Goal: Task Accomplishment & Management: Complete application form

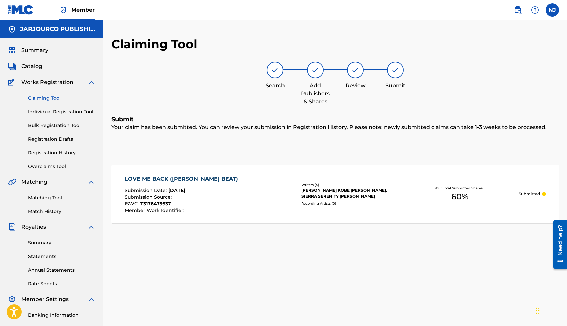
click at [46, 98] on link "Claiming Tool" at bounding box center [61, 98] width 67 height 7
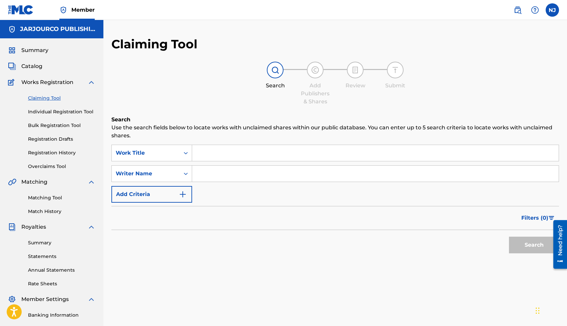
click at [226, 155] on input "Search Form" at bounding box center [375, 153] width 366 height 16
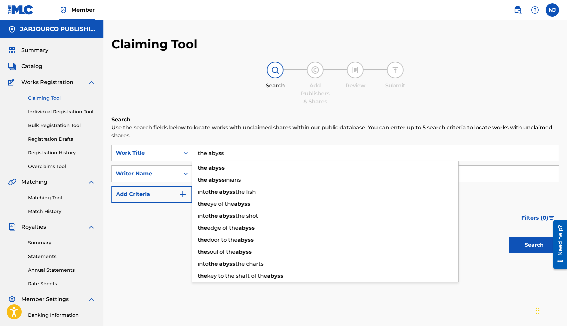
type input "the abyss"
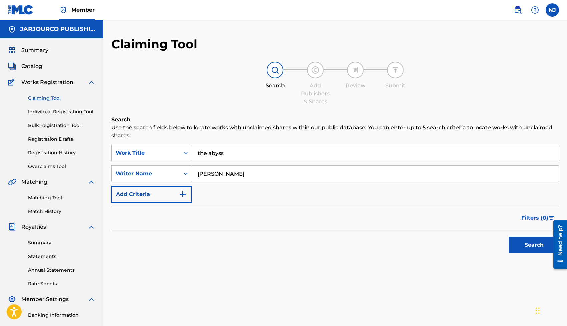
click at [509, 237] on button "Search" at bounding box center [534, 245] width 50 height 17
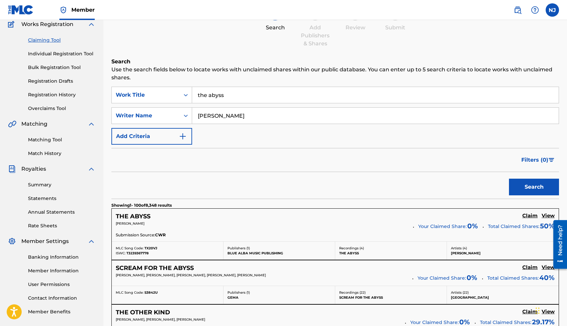
scroll to position [67, 0]
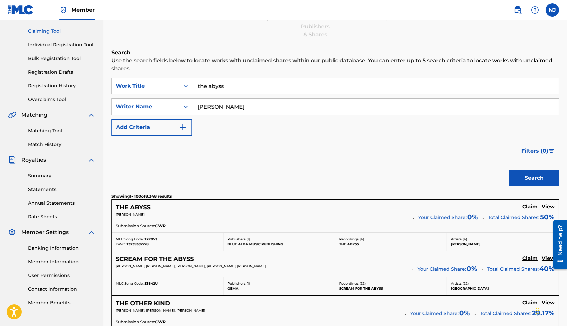
click at [221, 110] on input "[PERSON_NAME]" at bounding box center [375, 107] width 366 height 16
click at [509, 170] on button "Search" at bounding box center [534, 178] width 50 height 17
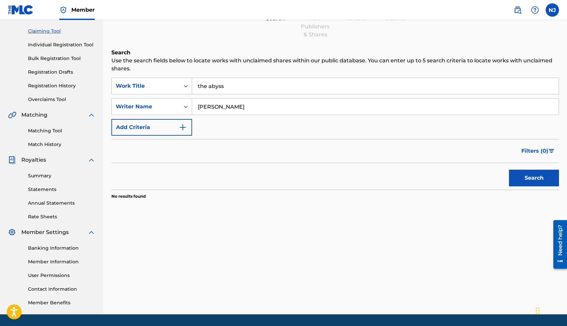
click at [241, 106] on input "[PERSON_NAME]" at bounding box center [375, 107] width 366 height 16
click at [509, 170] on button "Search" at bounding box center [534, 178] width 50 height 17
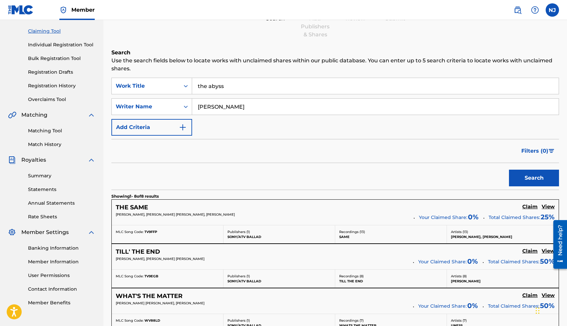
click at [236, 108] on input "[PERSON_NAME]" at bounding box center [375, 107] width 366 height 16
click at [509, 170] on button "Search" at bounding box center [534, 178] width 50 height 17
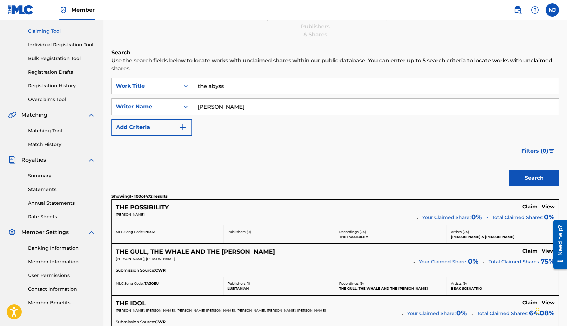
type input "[PERSON_NAME]"
click at [509, 170] on button "Search" at bounding box center [534, 178] width 50 height 17
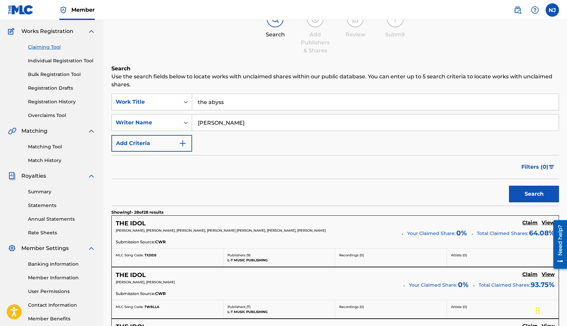
scroll to position [0, 0]
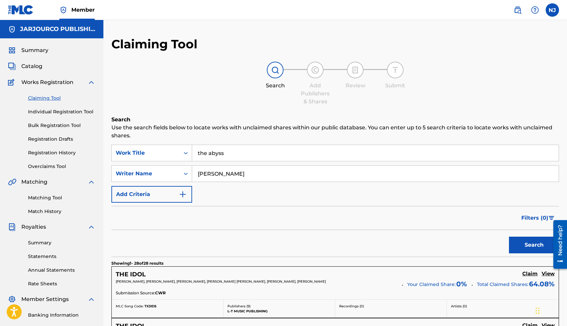
click at [228, 150] on input "the abyss" at bounding box center [375, 153] width 366 height 16
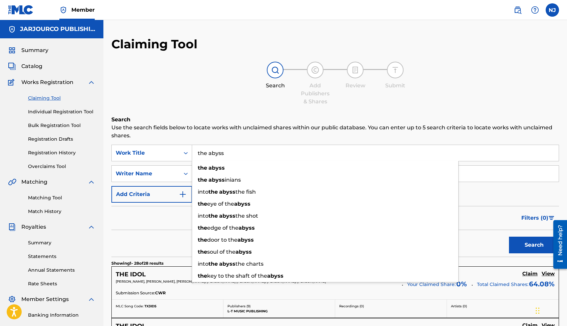
click at [32, 65] on span "Catalog" at bounding box center [31, 66] width 21 height 8
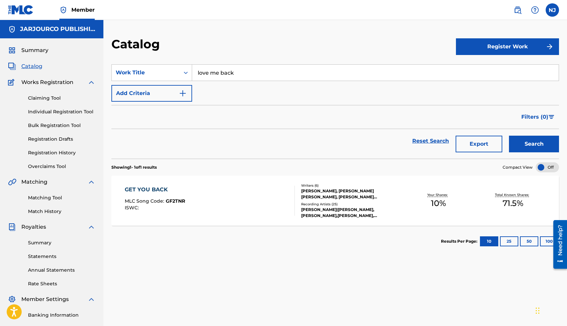
click at [225, 75] on input "love me back" at bounding box center [375, 73] width 366 height 16
type input "the abyss"
click at [509, 136] on button "Search" at bounding box center [534, 144] width 50 height 17
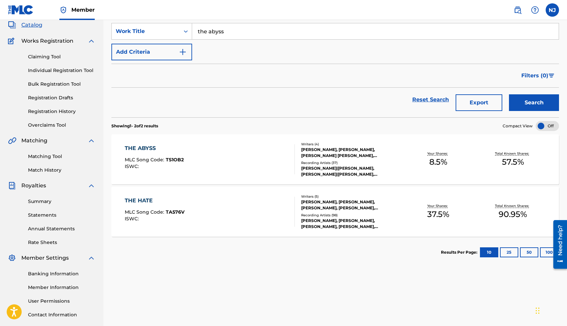
scroll to position [43, 0]
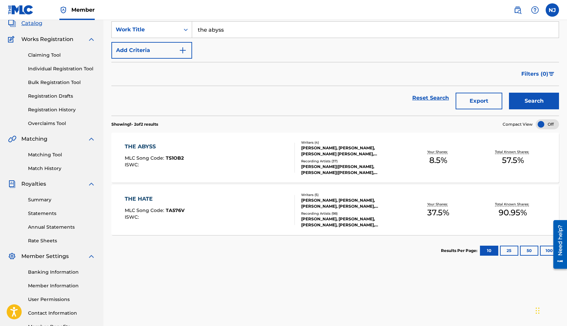
click at [267, 153] on div "THE ABYSS MLC Song Code : TS1OB2 ISWC :" at bounding box center [210, 158] width 170 height 30
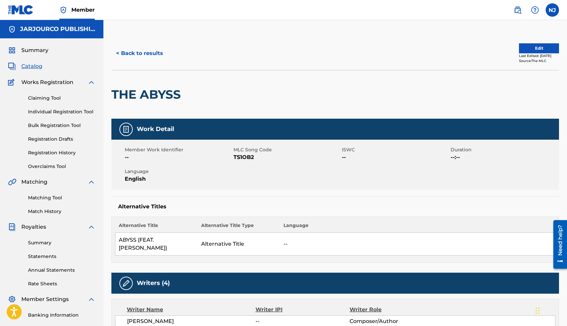
click at [152, 54] on button "< Back to results" at bounding box center [139, 53] width 56 height 17
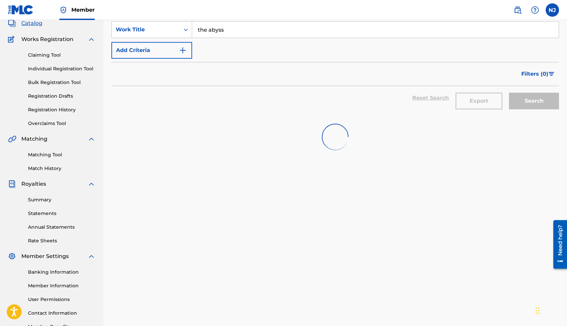
click at [230, 32] on input "the abyss" at bounding box center [375, 30] width 366 height 16
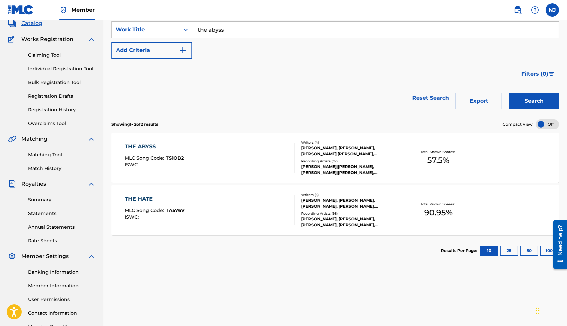
click at [230, 32] on input "the abyss" at bounding box center [375, 30] width 366 height 16
type input "gata"
click at [509, 93] on button "Search" at bounding box center [534, 101] width 50 height 17
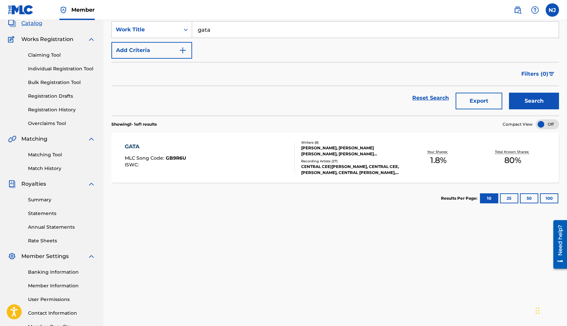
click at [261, 156] on div "GATA MLC Song Code : GB9R6U ISWC :" at bounding box center [210, 158] width 170 height 30
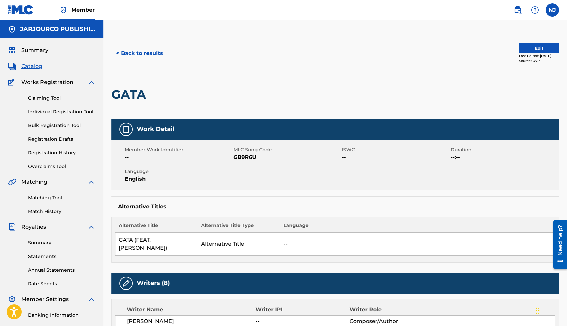
click at [135, 53] on button "< Back to results" at bounding box center [139, 53] width 56 height 17
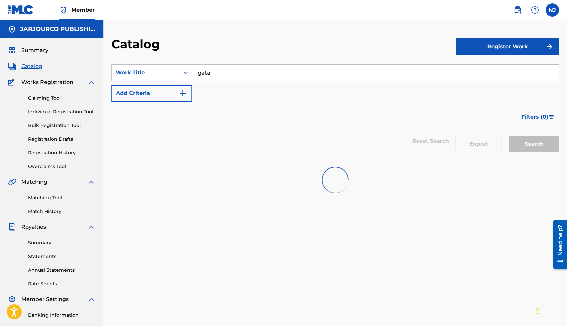
scroll to position [43, 0]
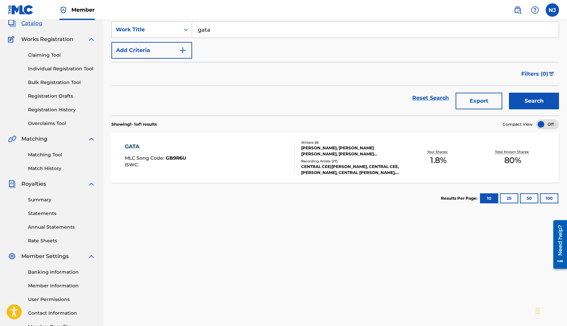
click at [259, 154] on div "GATA MLC Song Code : GB9R6U ISWC :" at bounding box center [210, 158] width 170 height 30
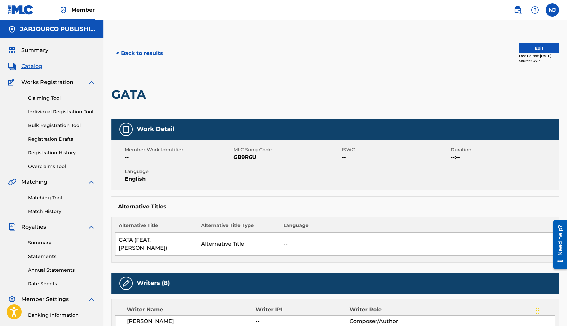
click at [524, 49] on button "Edit" at bounding box center [539, 48] width 40 height 10
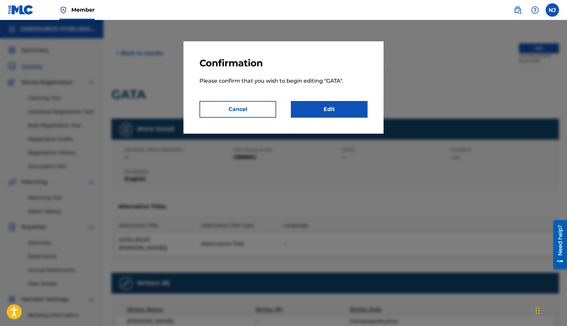
click at [335, 108] on link "Edit" at bounding box center [329, 109] width 77 height 17
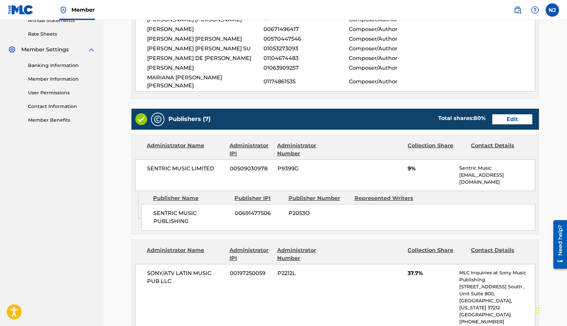
scroll to position [193, 0]
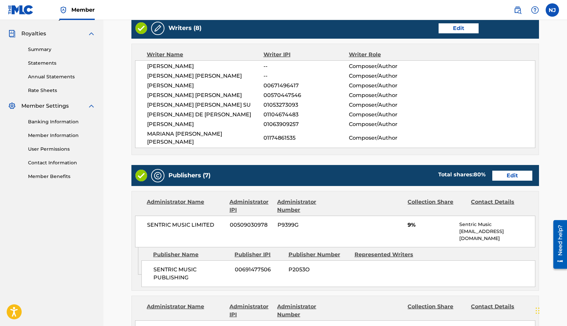
click at [501, 178] on link "Edit" at bounding box center [512, 176] width 40 height 10
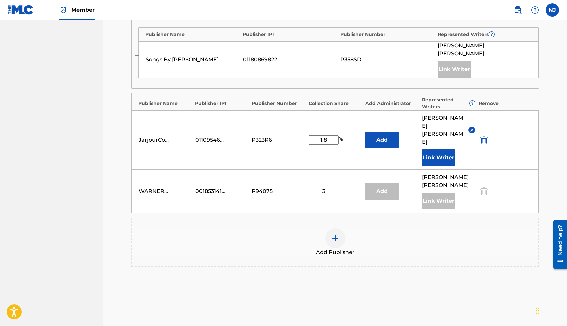
scroll to position [533, 0]
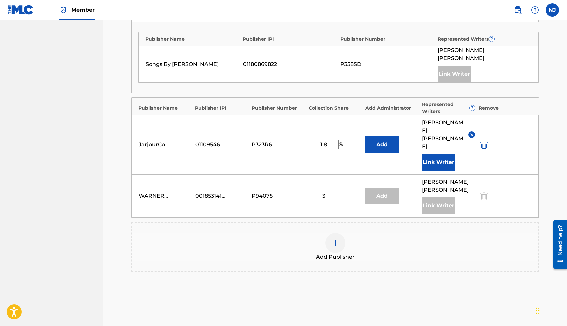
drag, startPoint x: 327, startPoint y: 117, endPoint x: 311, endPoint y: 117, distance: 16.3
click at [311, 140] on input "1.8" at bounding box center [323, 144] width 30 height 9
type input "5.025"
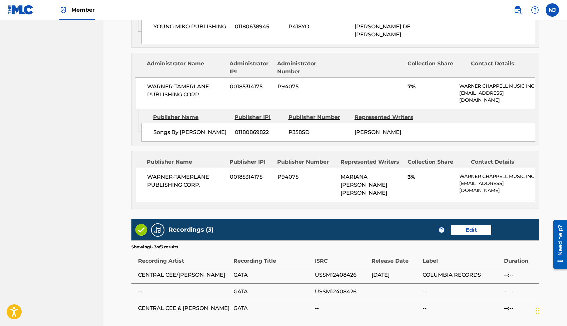
scroll to position [995, 0]
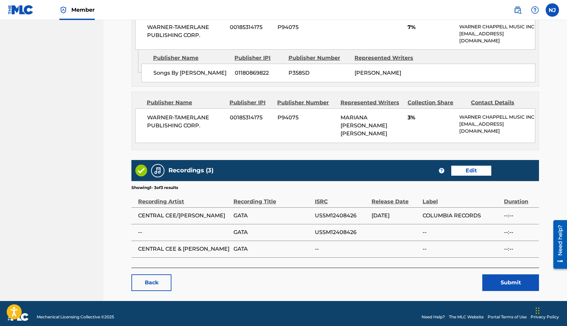
click at [502, 276] on button "Submit" at bounding box center [510, 282] width 57 height 17
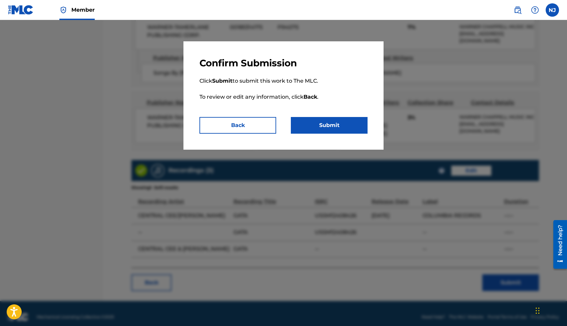
click at [311, 123] on button "Submit" at bounding box center [329, 125] width 77 height 17
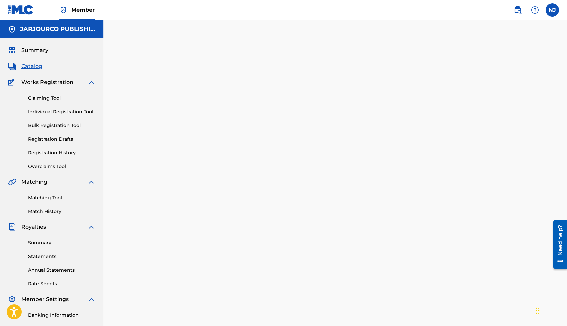
click at [43, 99] on link "Claiming Tool" at bounding box center [61, 98] width 67 height 7
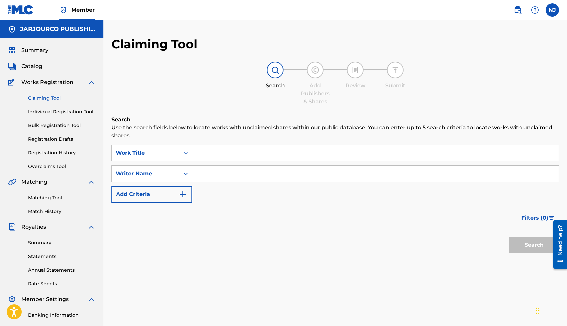
click at [222, 155] on input "Search Form" at bounding box center [375, 153] width 366 height 16
type input "why lie"
click at [509, 237] on button "Search" at bounding box center [534, 245] width 50 height 17
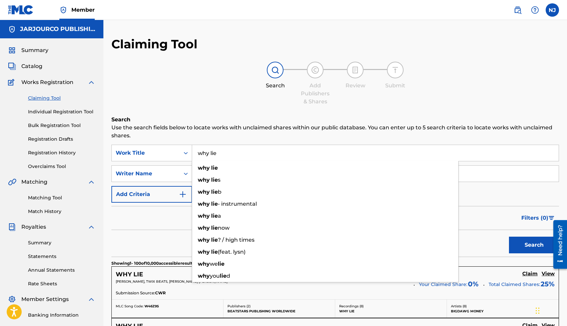
click at [187, 131] on p "Use the search fields below to locate works with unclaimed shares within our pu…" at bounding box center [334, 132] width 447 height 16
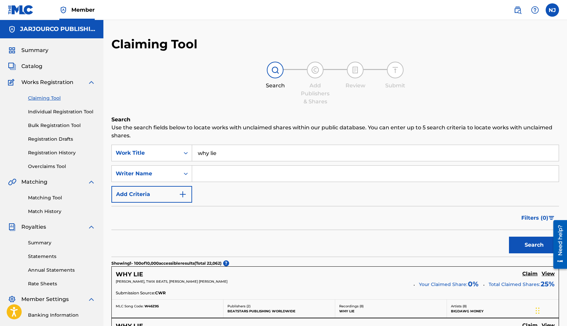
click at [214, 179] on input "Search Form" at bounding box center [375, 174] width 366 height 16
paste input "[PERSON_NAME] [PERSON_NAME]"
click at [509, 237] on button "Search" at bounding box center [534, 245] width 50 height 17
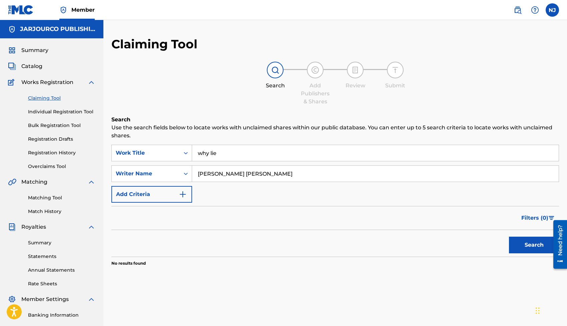
click at [249, 178] on input "[PERSON_NAME] [PERSON_NAME]" at bounding box center [375, 174] width 366 height 16
drag, startPoint x: 238, startPoint y: 174, endPoint x: 281, endPoint y: 174, distance: 42.7
click at [281, 174] on input "[PERSON_NAME] [PERSON_NAME]" at bounding box center [375, 174] width 366 height 16
click at [509, 237] on button "Search" at bounding box center [534, 245] width 50 height 17
click at [241, 176] on input "[PERSON_NAME]" at bounding box center [375, 174] width 366 height 16
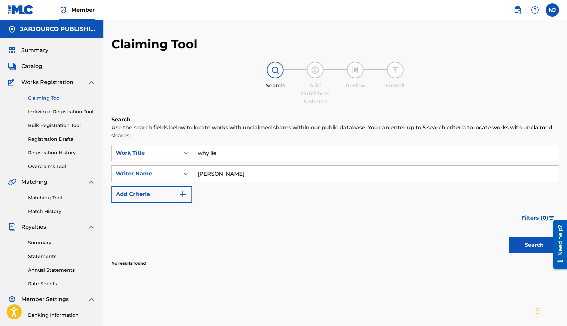
click at [241, 176] on input "[PERSON_NAME]" at bounding box center [375, 174] width 366 height 16
paste input "[PERSON_NAME] [PERSON_NAME]"
type input "[PERSON_NAME] [PERSON_NAME]"
click at [509, 237] on button "Search" at bounding box center [534, 245] width 50 height 17
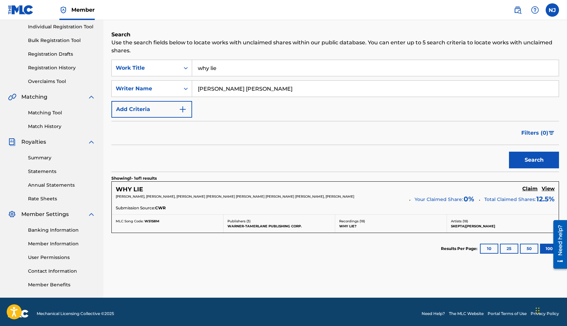
scroll to position [89, 0]
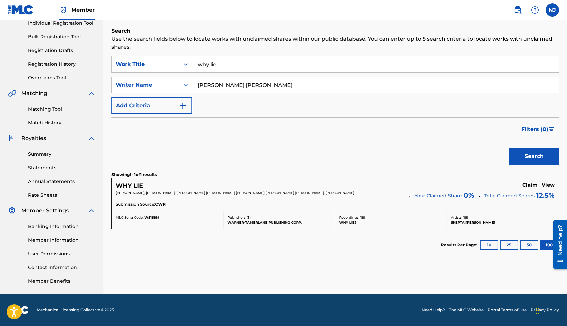
click at [546, 186] on h5 "View" at bounding box center [547, 185] width 13 height 6
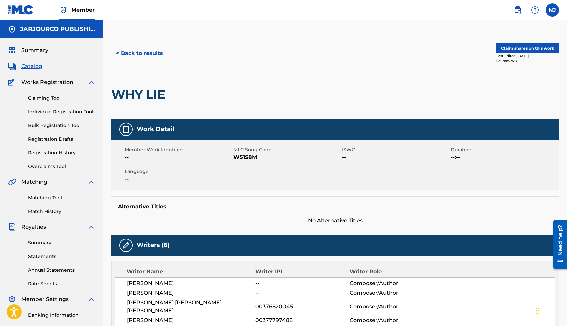
click at [514, 50] on button "Claim shares on this work" at bounding box center [527, 48] width 63 height 10
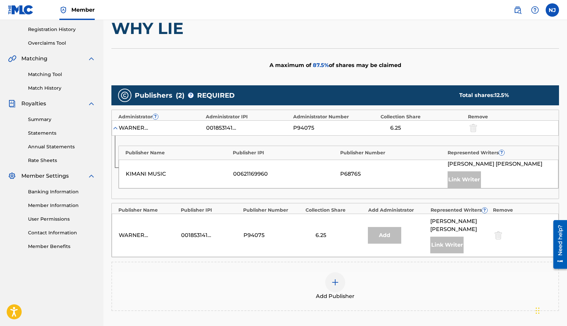
scroll to position [208, 0]
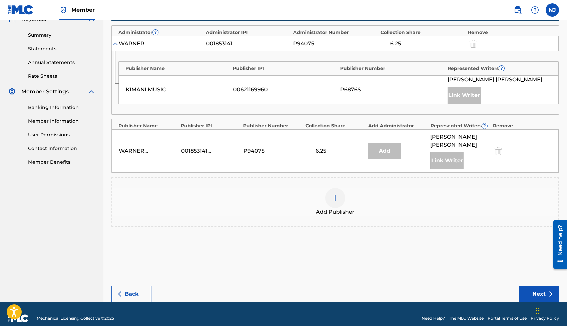
click at [331, 194] on img at bounding box center [335, 198] width 8 height 8
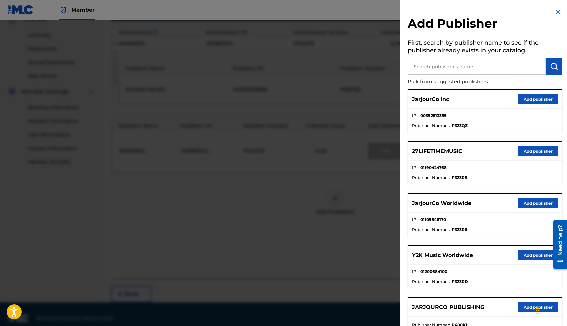
click at [524, 202] on button "Add publisher" at bounding box center [538, 203] width 40 height 10
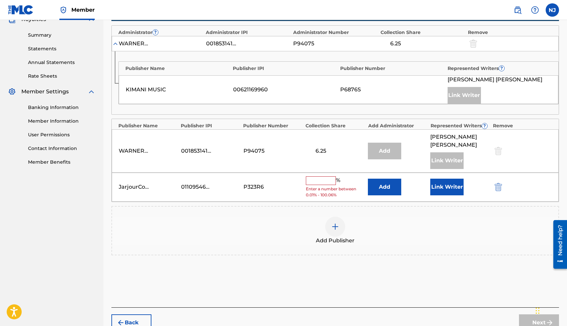
click at [322, 176] on input "text" at bounding box center [321, 180] width 30 height 9
click at [324, 176] on input "text" at bounding box center [321, 180] width 30 height 9
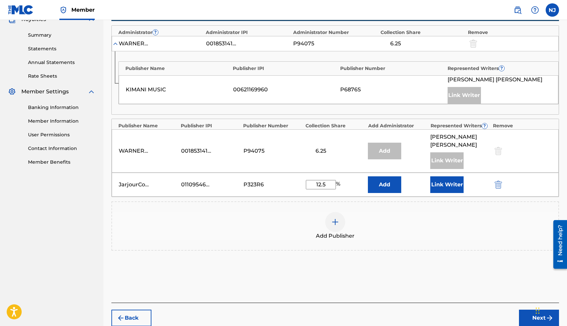
type input "12.5"
click at [446, 176] on button "Link Writer" at bounding box center [446, 184] width 33 height 17
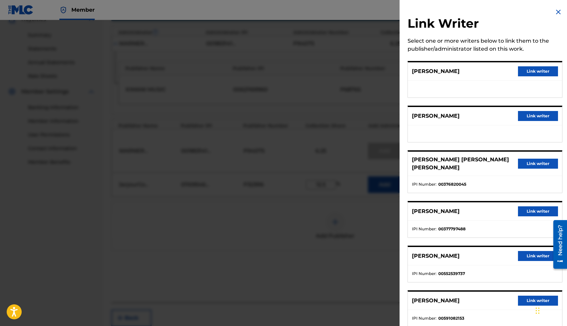
click at [525, 68] on button "Link writer" at bounding box center [538, 71] width 40 height 10
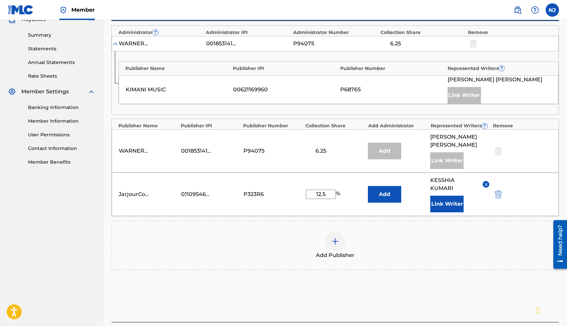
scroll to position [251, 0]
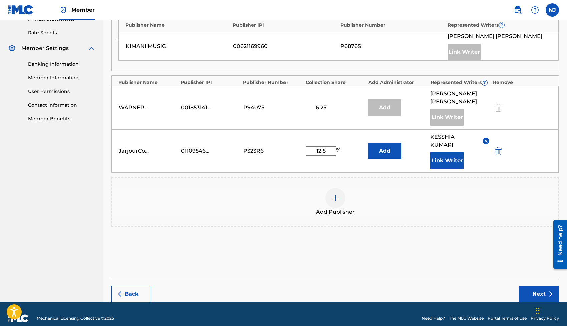
click at [528, 286] on button "Next" at bounding box center [539, 294] width 40 height 17
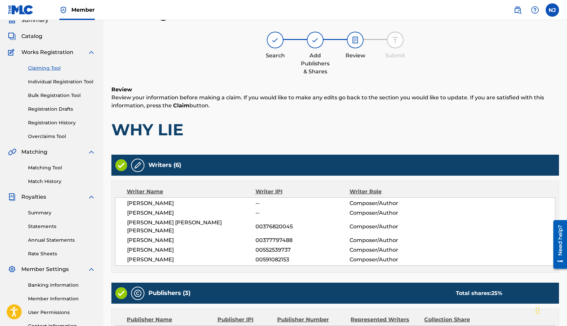
scroll to position [252, 0]
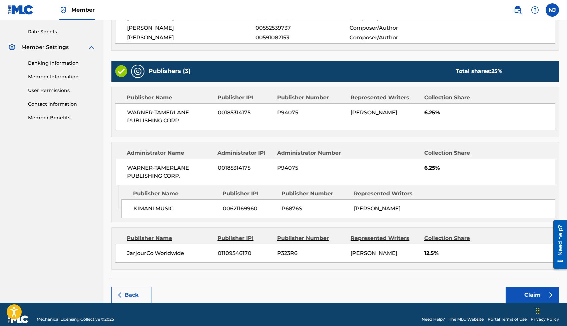
click at [524, 287] on button "Claim" at bounding box center [531, 295] width 53 height 17
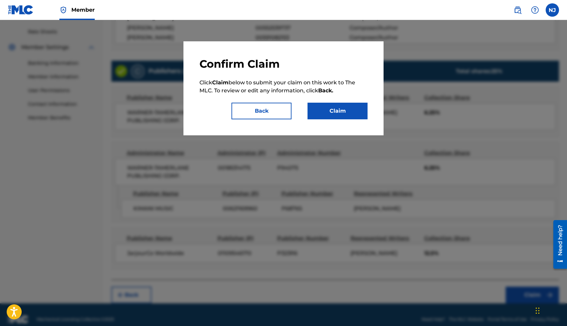
click at [329, 107] on button "Claim" at bounding box center [337, 111] width 60 height 17
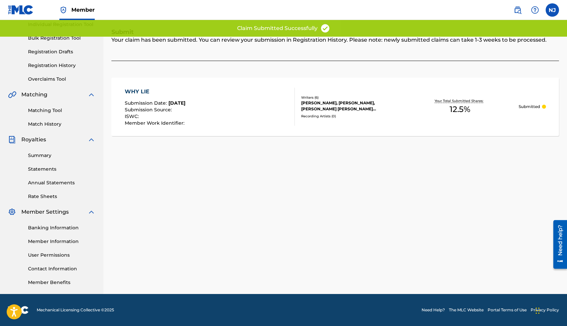
scroll to position [0, 0]
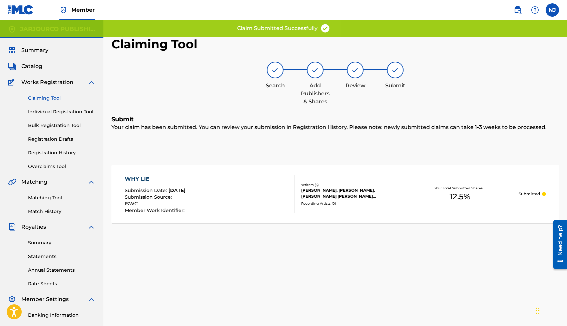
click at [52, 99] on link "Claiming Tool" at bounding box center [61, 98] width 67 height 7
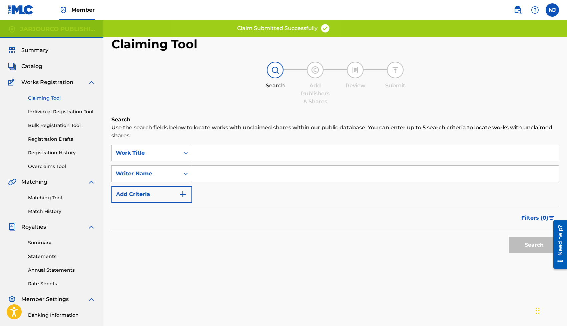
click at [200, 150] on input "Search Form" at bounding box center [375, 153] width 366 height 16
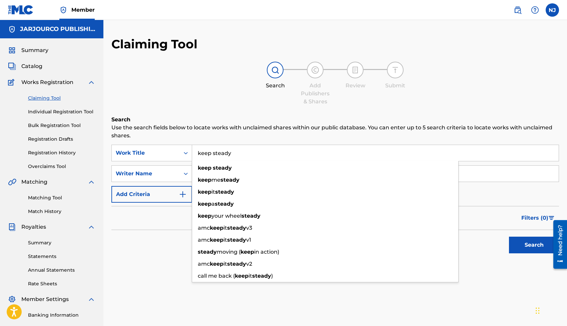
type input "keep steady"
click at [227, 103] on div "Search Add Publishers & Shares Review Submit" at bounding box center [334, 84] width 447 height 44
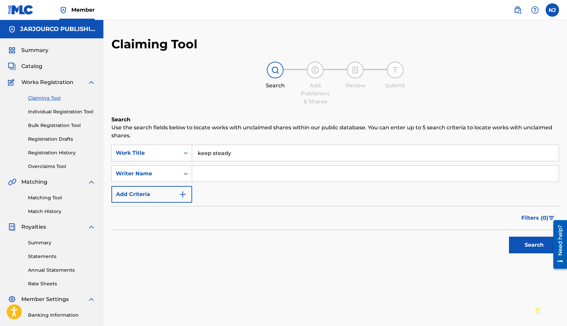
click at [214, 170] on input "Search Form" at bounding box center [375, 174] width 366 height 16
paste input "[PERSON_NAME]"
type input "[PERSON_NAME]"
click at [518, 237] on button "Search" at bounding box center [534, 245] width 50 height 17
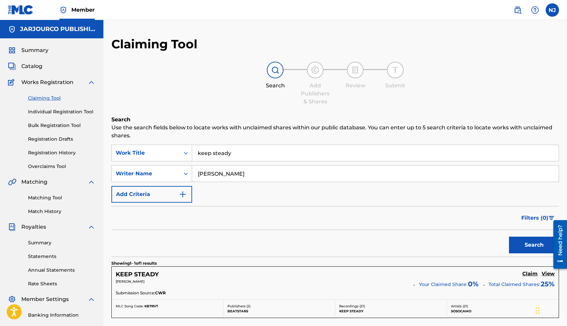
scroll to position [89, 0]
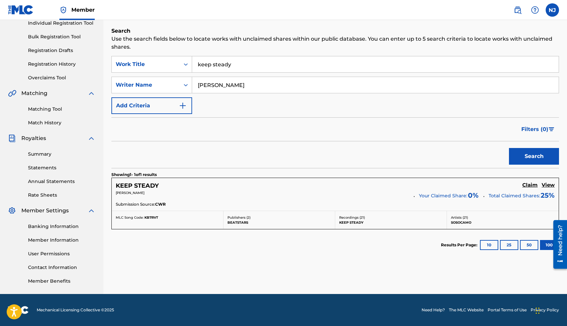
click at [545, 187] on h5 "View" at bounding box center [547, 185] width 13 height 6
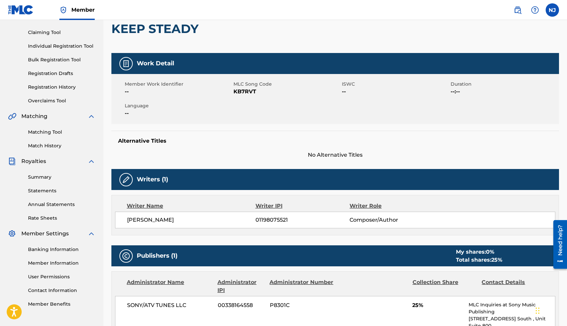
click at [463, 89] on span "--:--" at bounding box center [503, 92] width 107 height 8
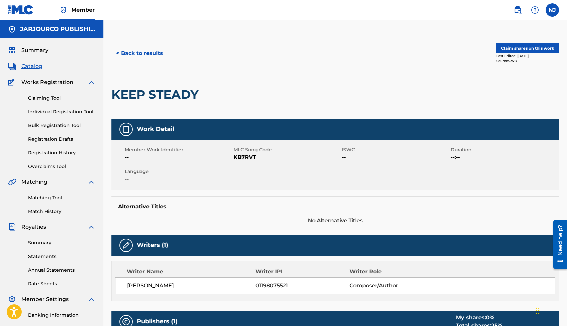
click at [511, 48] on button "Claim shares on this work" at bounding box center [527, 48] width 63 height 10
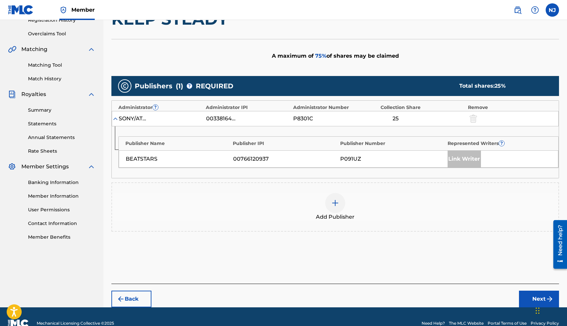
scroll to position [134, 0]
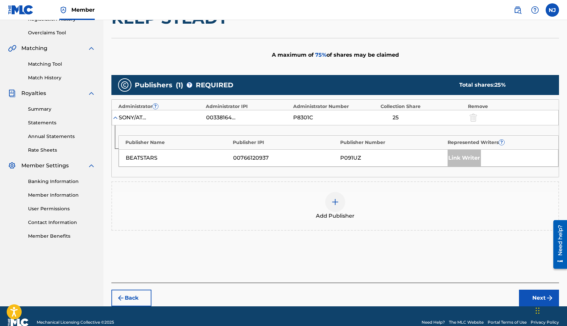
click at [336, 202] on img at bounding box center [335, 202] width 8 height 8
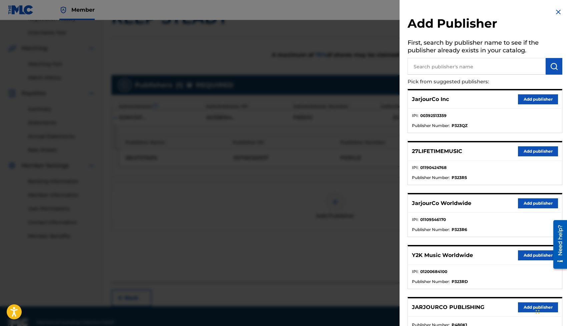
click at [524, 202] on button "Add publisher" at bounding box center [538, 203] width 40 height 10
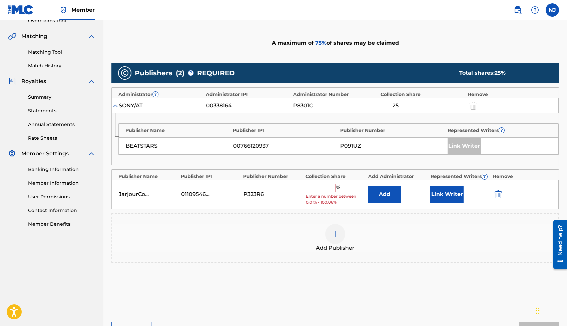
scroll to position [146, 0]
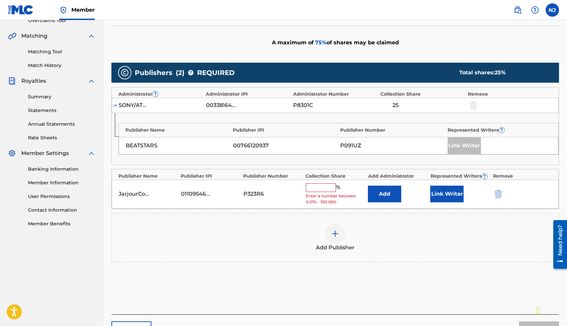
click at [311, 185] on input "text" at bounding box center [321, 187] width 30 height 9
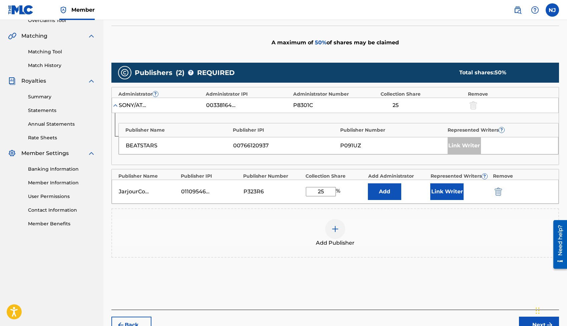
type input "25"
click at [444, 194] on button "Link Writer" at bounding box center [446, 191] width 33 height 17
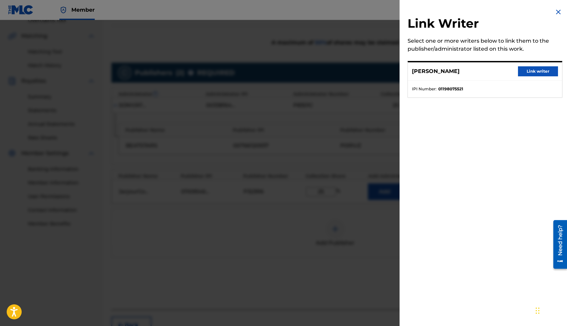
click at [388, 219] on div at bounding box center [283, 183] width 567 height 326
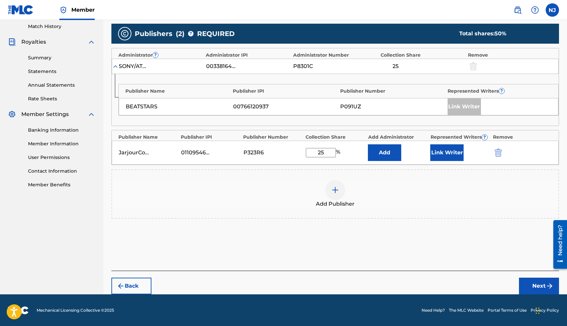
click at [525, 282] on button "Next" at bounding box center [539, 286] width 40 height 17
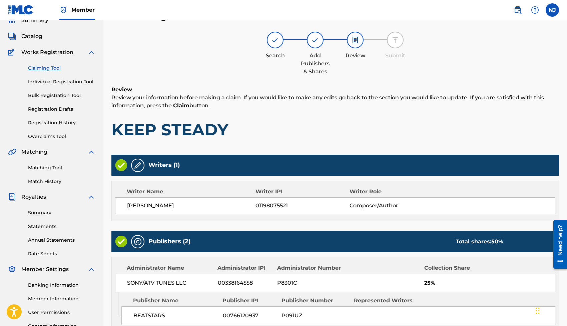
scroll to position [146, 0]
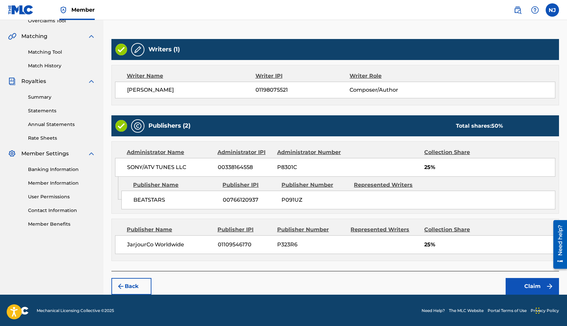
click at [526, 284] on button "Claim" at bounding box center [531, 286] width 53 height 17
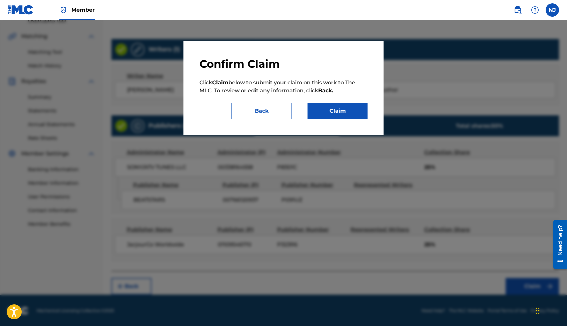
click at [327, 108] on button "Claim" at bounding box center [337, 111] width 60 height 17
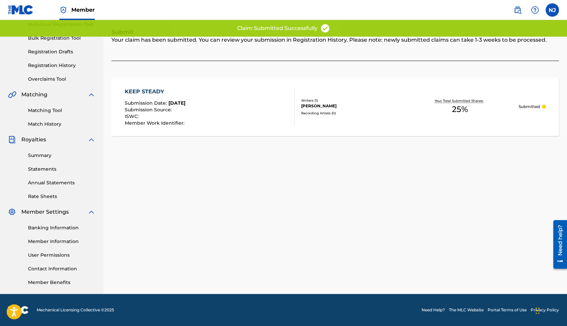
scroll to position [0, 0]
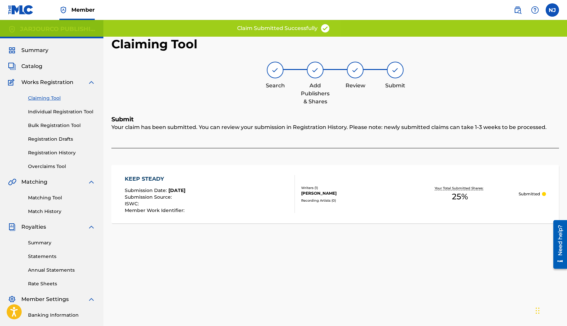
click at [50, 98] on link "Claiming Tool" at bounding box center [61, 98] width 67 height 7
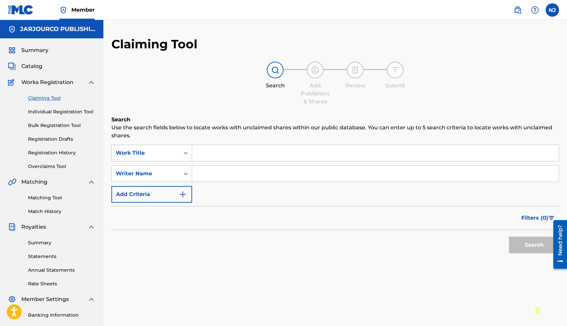
click at [225, 154] on input "Search Form" at bounding box center [375, 153] width 366 height 16
click at [213, 125] on p "Use the search fields below to locate works with unclaimed shares within our pu…" at bounding box center [334, 132] width 447 height 16
click at [212, 175] on input "Search Form" at bounding box center [375, 174] width 366 height 16
click at [236, 159] on input "face card" at bounding box center [375, 153] width 366 height 16
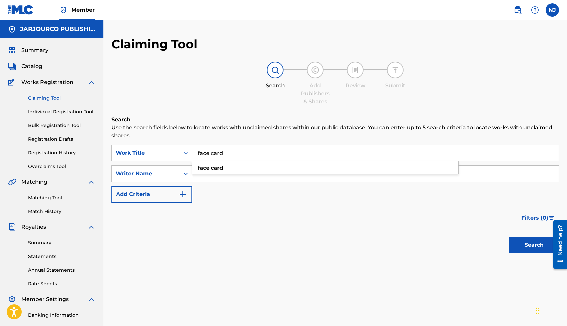
click at [236, 159] on input "face card" at bounding box center [375, 153] width 366 height 16
type input "powerglide"
click at [250, 127] on p "Use the search fields below to locate works with unclaimed shares within our pu…" at bounding box center [334, 132] width 447 height 16
click at [230, 176] on input "Search Form" at bounding box center [375, 174] width 366 height 16
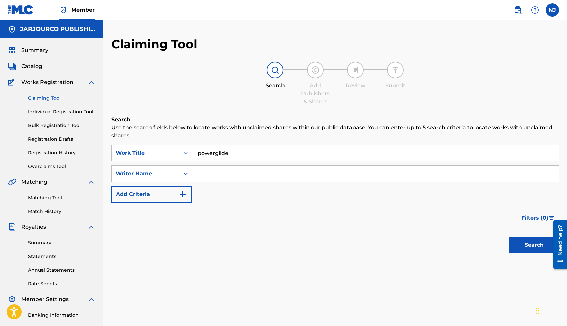
click at [226, 178] on input "Search Form" at bounding box center [375, 174] width 366 height 16
paste input "[PERSON_NAME] Ibn Shaman [PERSON_NAME]"
type input "[PERSON_NAME] Ibn Shaman [PERSON_NAME]"
click at [509, 237] on button "Search" at bounding box center [534, 245] width 50 height 17
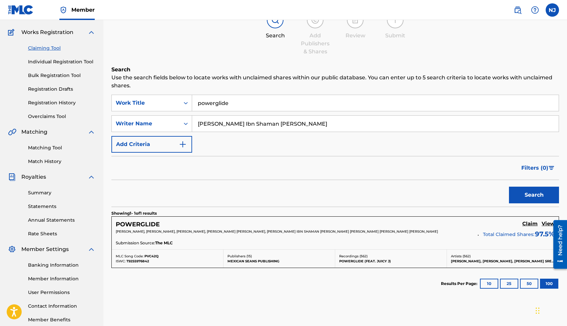
scroll to position [85, 0]
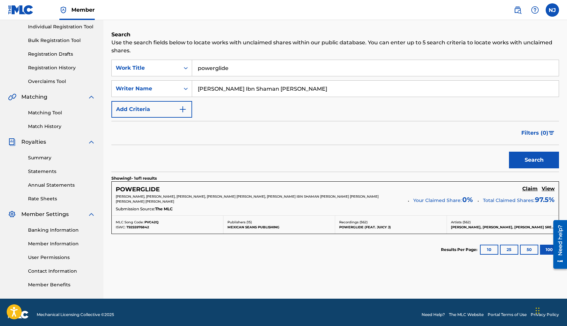
click at [548, 190] on h5 "View" at bounding box center [547, 189] width 13 height 6
